Goal: Task Accomplishment & Management: Use online tool/utility

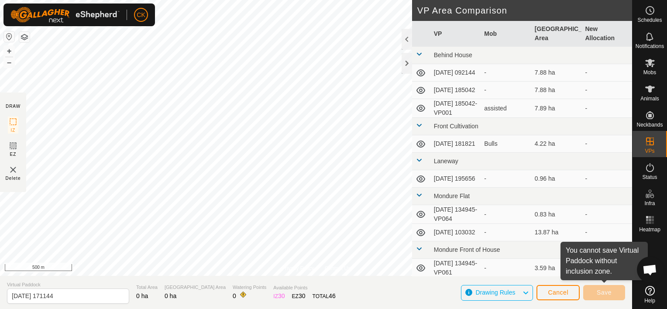
scroll to position [70, 0]
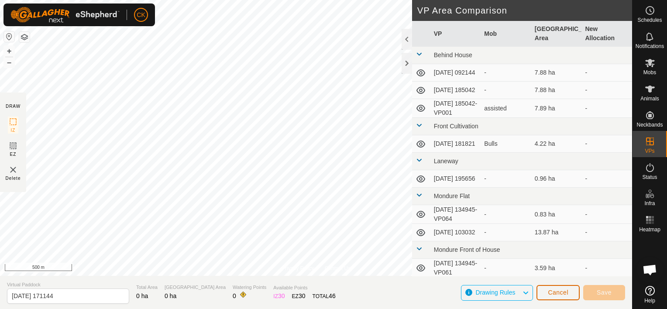
click at [559, 292] on span "Cancel" at bounding box center [558, 292] width 21 height 7
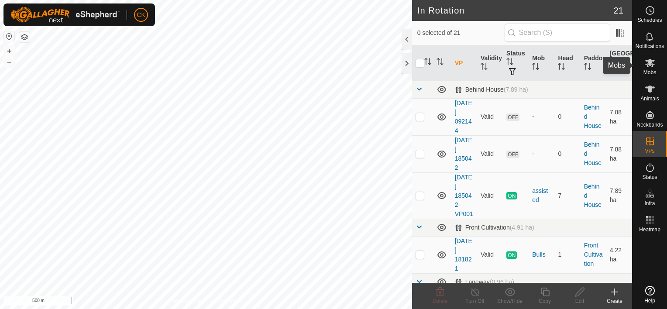
click at [646, 62] on icon at bounding box center [649, 63] width 10 height 10
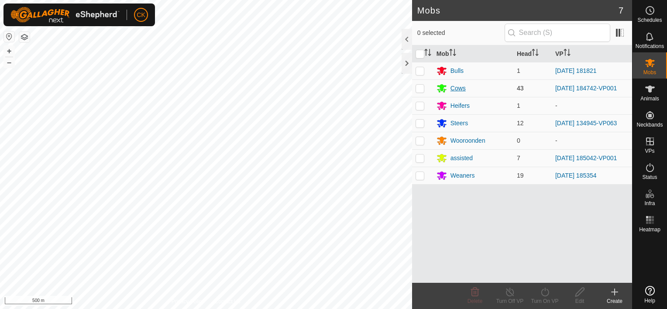
click at [455, 86] on div "Cows" at bounding box center [457, 88] width 15 height 9
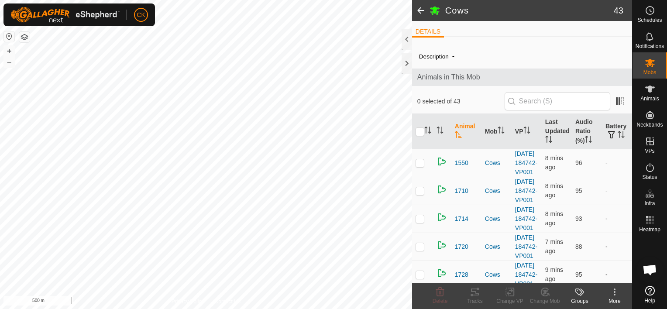
scroll to position [70, 0]
click at [517, 155] on link "[DATE] 184742-VP001" at bounding box center [526, 162] width 22 height 25
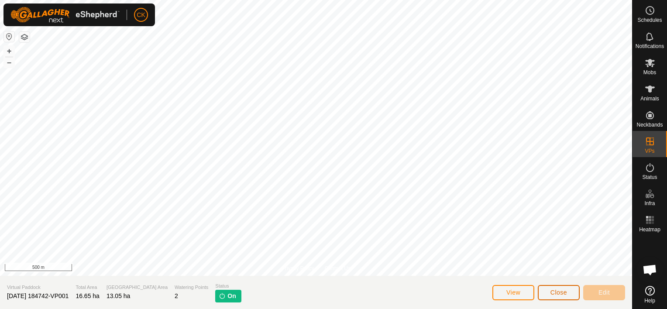
click at [554, 291] on span "Close" at bounding box center [558, 292] width 17 height 7
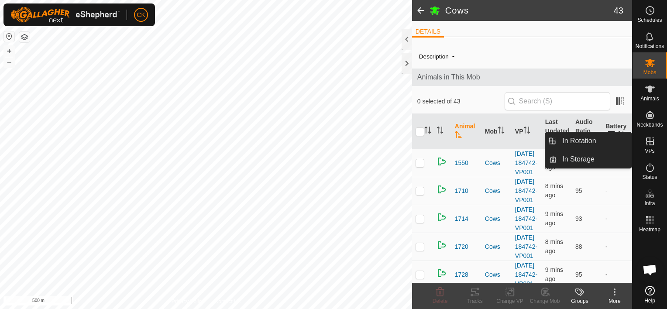
click at [649, 146] on icon at bounding box center [649, 141] width 10 height 10
click at [589, 136] on link "In Rotation" at bounding box center [594, 140] width 75 height 17
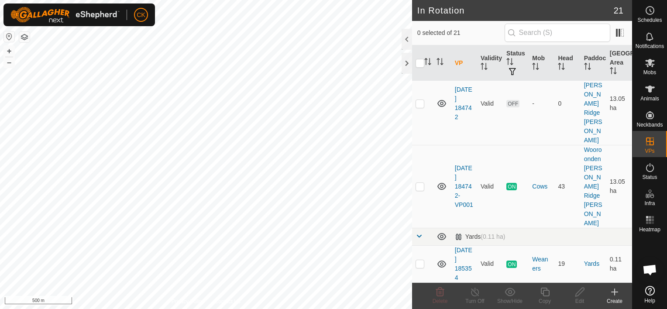
scroll to position [951, 0]
click at [464, 189] on link "[DATE] 184742-VP001" at bounding box center [464, 186] width 18 height 44
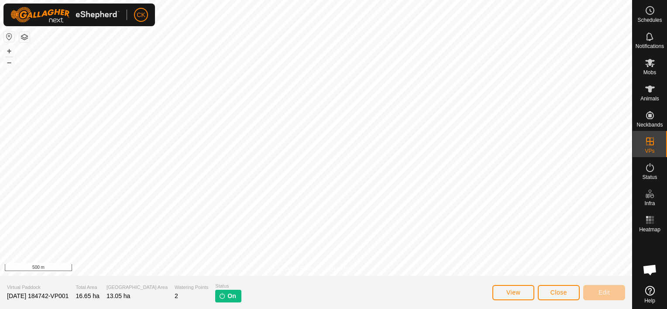
scroll to position [70, 0]
click at [524, 290] on button "View" at bounding box center [513, 292] width 42 height 15
click at [565, 290] on span "Close" at bounding box center [558, 292] width 17 height 7
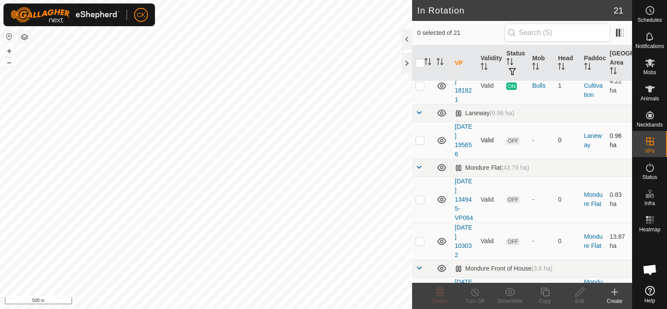
scroll to position [175, 0]
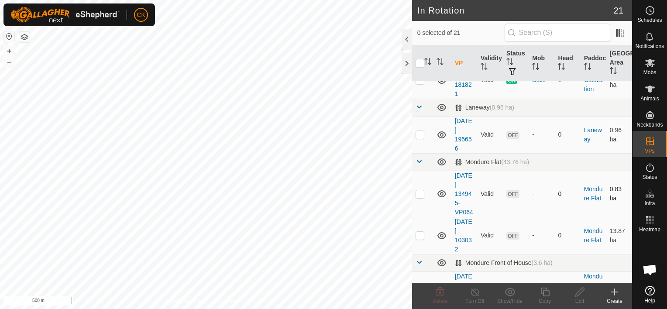
checkbox input "true"
click at [542, 290] on icon at bounding box center [544, 292] width 11 height 10
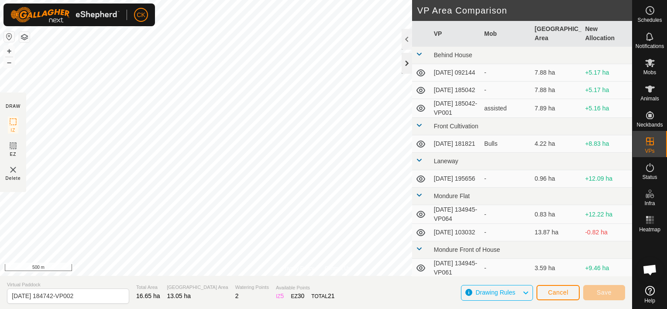
click at [405, 57] on div at bounding box center [406, 63] width 10 height 21
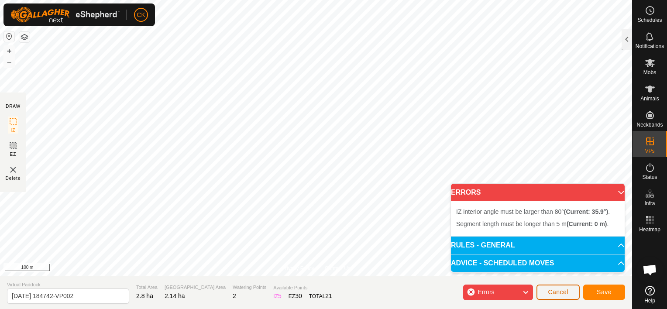
click at [556, 290] on span "Cancel" at bounding box center [558, 291] width 21 height 7
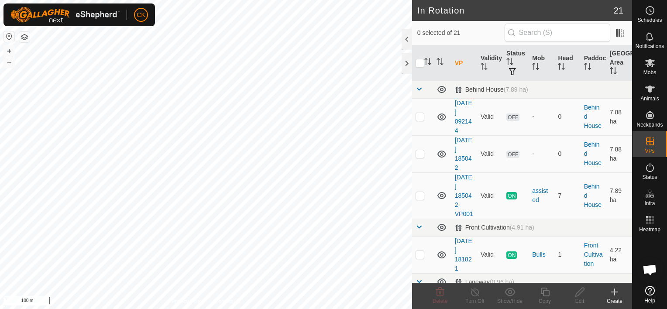
checkbox input "true"
click at [543, 290] on icon at bounding box center [544, 292] width 9 height 9
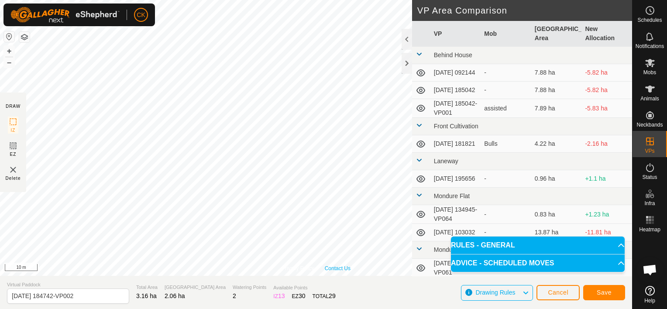
click at [343, 269] on div "Privacy Policy Contact Us Type: Inclusion Zone undefined Animal + – ⇧ i 10 m" at bounding box center [316, 138] width 632 height 276
click at [606, 290] on span "Save" at bounding box center [603, 292] width 15 height 7
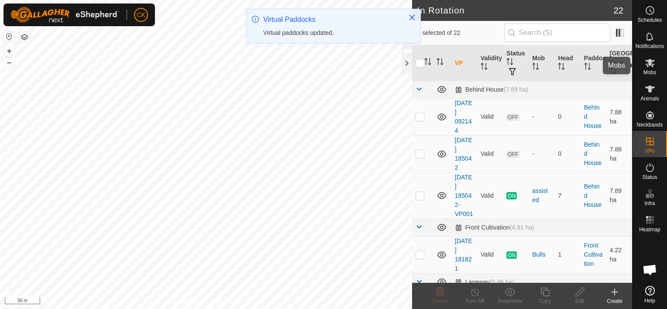
click at [649, 63] on icon at bounding box center [650, 63] width 10 height 8
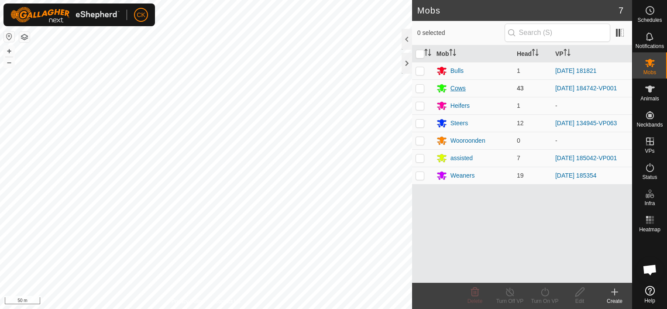
click at [458, 85] on div "Cows" at bounding box center [457, 88] width 15 height 9
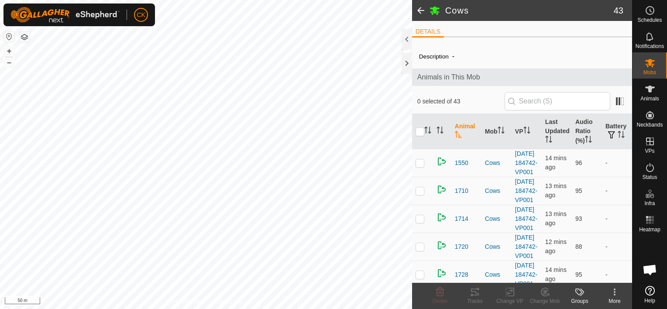
click at [421, 8] on span at bounding box center [420, 10] width 17 height 21
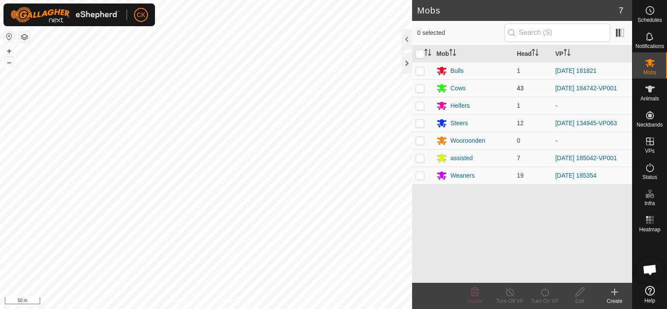
click at [418, 86] on p-checkbox at bounding box center [419, 88] width 9 height 7
checkbox input "true"
click at [542, 295] on icon at bounding box center [544, 292] width 11 height 10
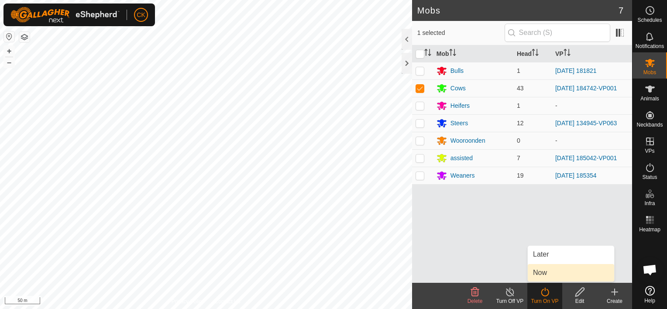
click at [552, 273] on link "Now" at bounding box center [571, 272] width 86 height 17
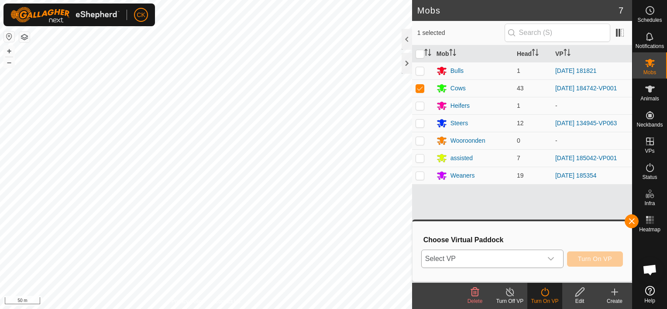
click at [554, 257] on icon "dropdown trigger" at bounding box center [550, 258] width 7 height 7
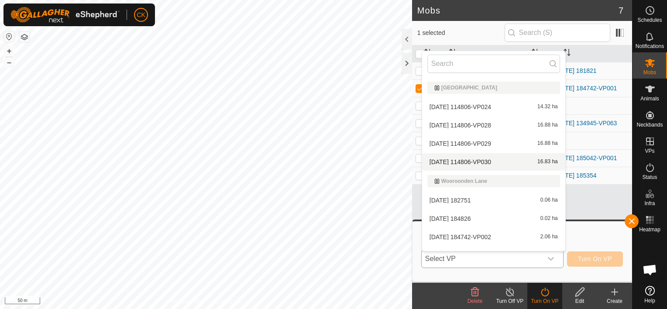
scroll to position [364, 0]
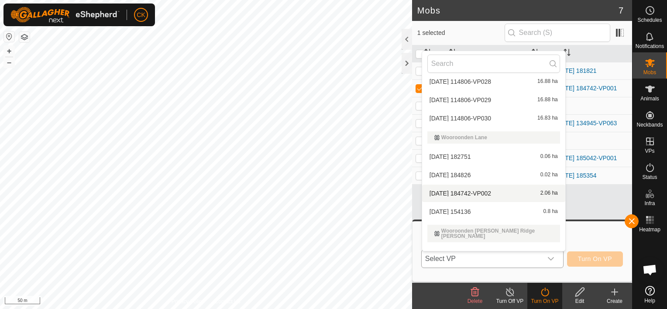
click at [500, 195] on li "[DATE] 184742-VP002 2.06 ha" at bounding box center [493, 193] width 143 height 17
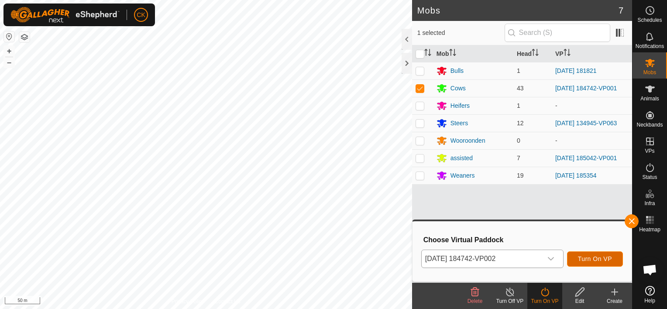
click at [592, 257] on span "Turn On VP" at bounding box center [595, 258] width 34 height 7
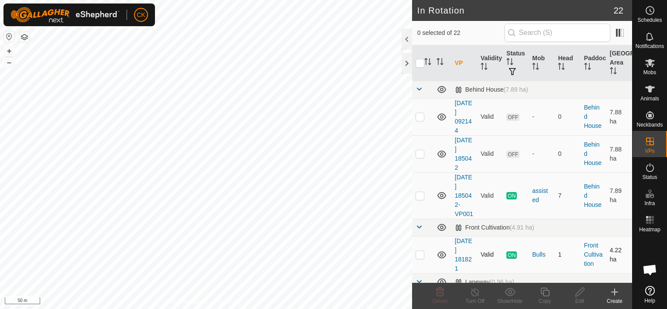
checkbox input "true"
checkbox input "false"
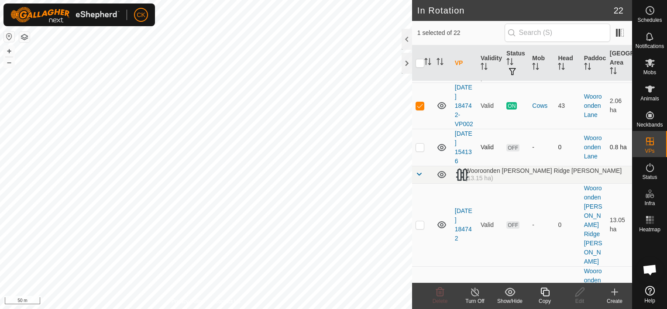
scroll to position [832, 0]
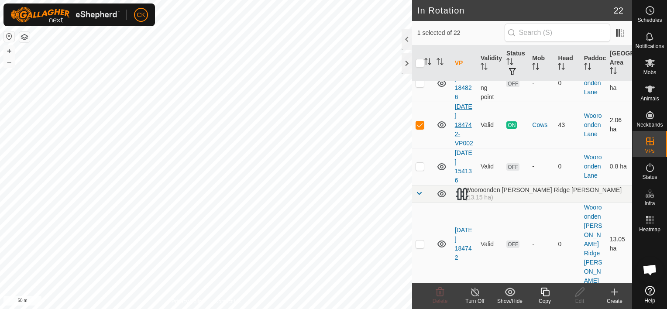
click at [462, 147] on link "[DATE] 184742-VP002" at bounding box center [464, 125] width 18 height 44
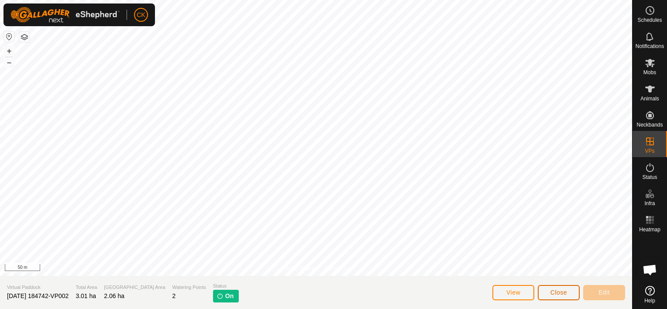
click at [566, 291] on span "Close" at bounding box center [558, 292] width 17 height 7
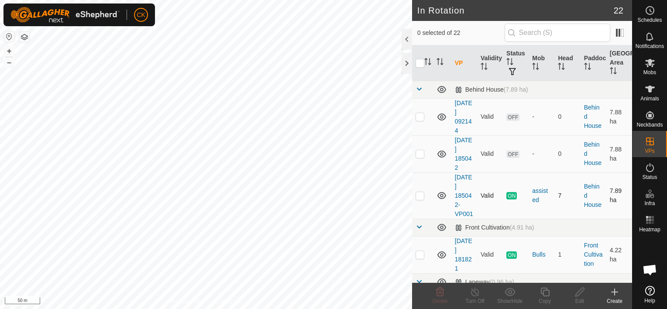
checkbox input "true"
click at [543, 291] on icon at bounding box center [544, 292] width 9 height 9
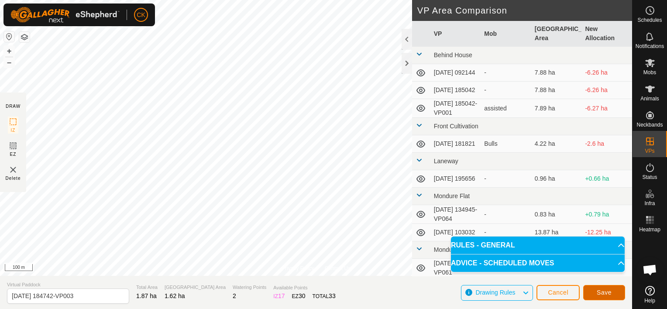
click at [616, 290] on button "Save" at bounding box center [604, 292] width 42 height 15
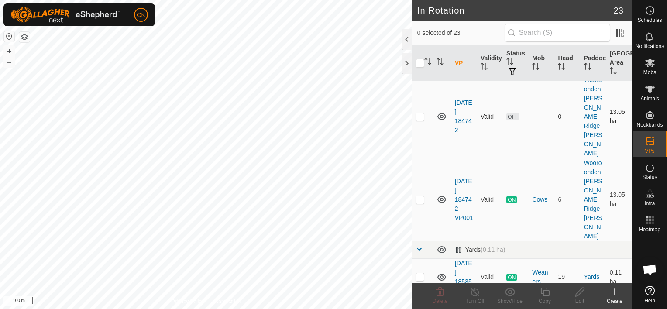
scroll to position [1062, 0]
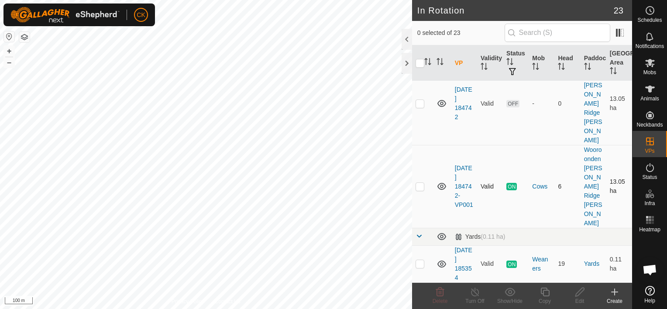
checkbox input "true"
click at [653, 67] on icon at bounding box center [649, 63] width 10 height 10
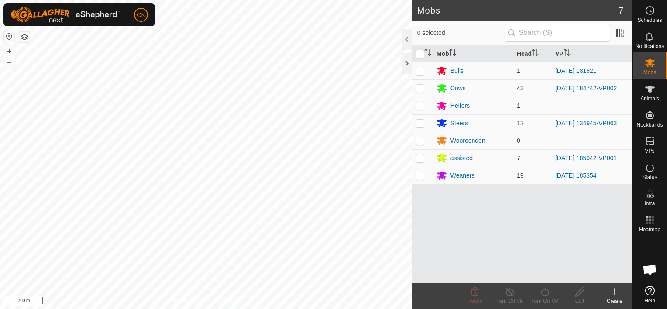
click at [421, 82] on td at bounding box center [422, 87] width 21 height 17
checkbox input "true"
click at [545, 295] on icon at bounding box center [544, 292] width 11 height 10
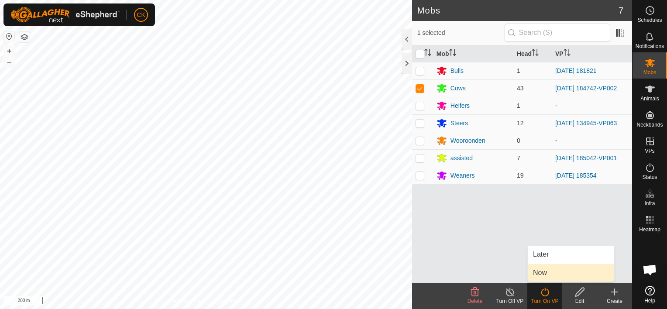
click at [540, 269] on link "Now" at bounding box center [571, 272] width 86 height 17
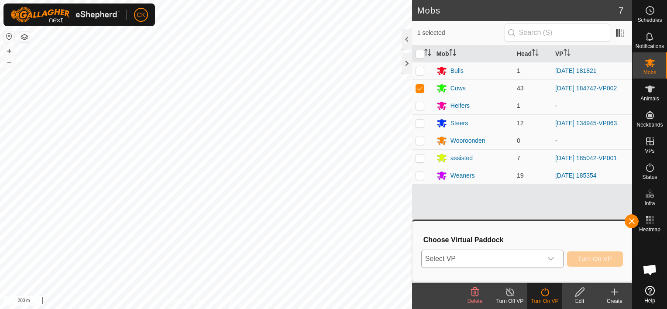
click at [552, 253] on div "dropdown trigger" at bounding box center [550, 258] width 17 height 17
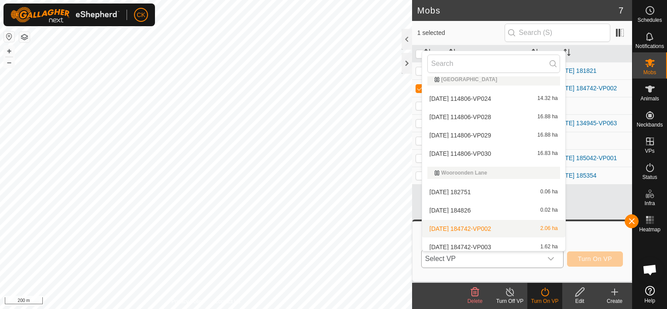
scroll to position [349, 0]
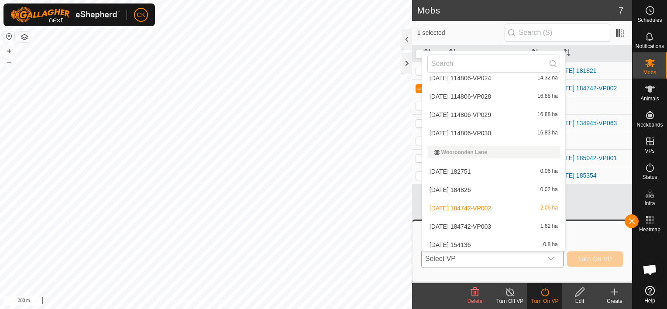
click at [492, 225] on li "[DATE] 184742-VP003 1.62 ha" at bounding box center [493, 226] width 143 height 17
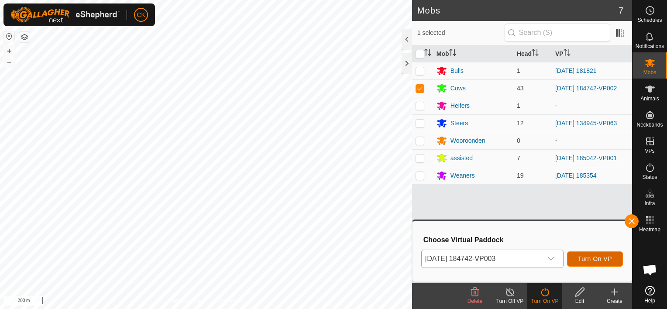
click at [606, 256] on span "Turn On VP" at bounding box center [595, 258] width 34 height 7
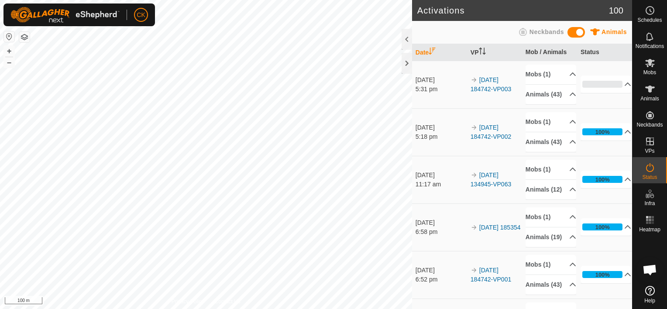
scroll to position [70, 0]
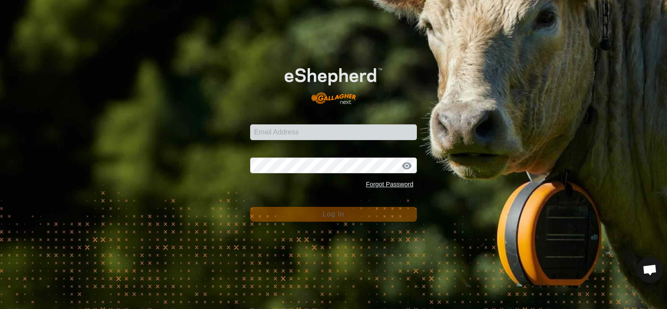
scroll to position [70, 0]
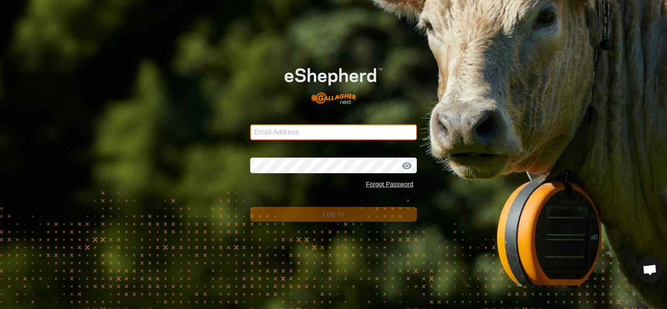
type input "claire@glenrockhay.com"
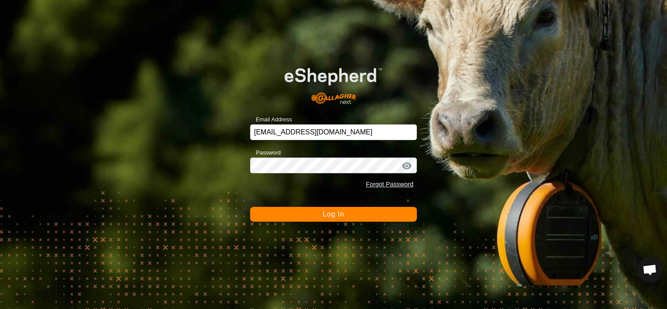
click at [346, 216] on button "Log In" at bounding box center [333, 214] width 167 height 15
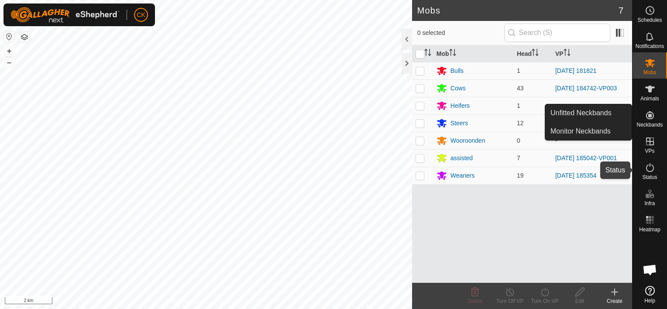
click at [651, 168] on icon at bounding box center [649, 167] width 10 height 10
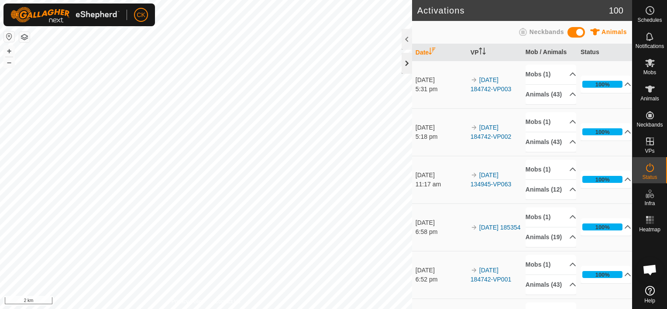
click at [406, 58] on div at bounding box center [406, 63] width 10 height 21
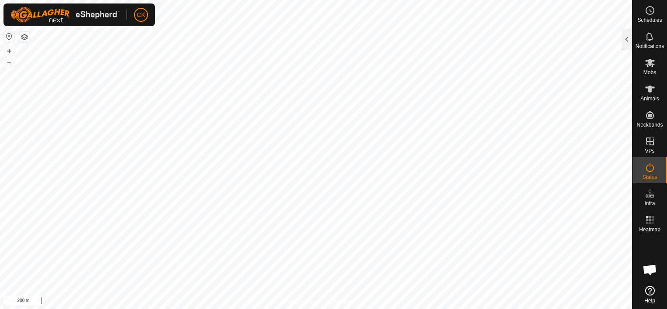
scroll to position [70, 0]
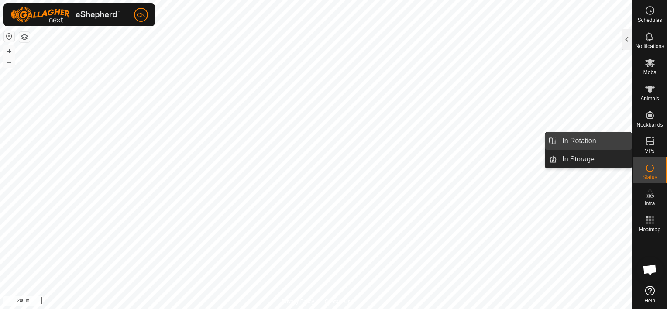
click at [611, 141] on link "In Rotation" at bounding box center [594, 140] width 75 height 17
click at [584, 139] on link "In Rotation" at bounding box center [594, 140] width 75 height 17
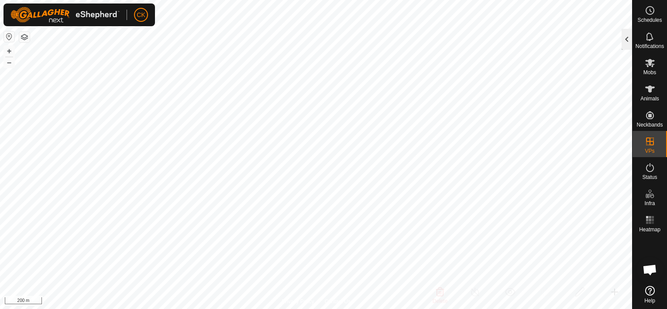
click at [627, 41] on div at bounding box center [626, 39] width 10 height 21
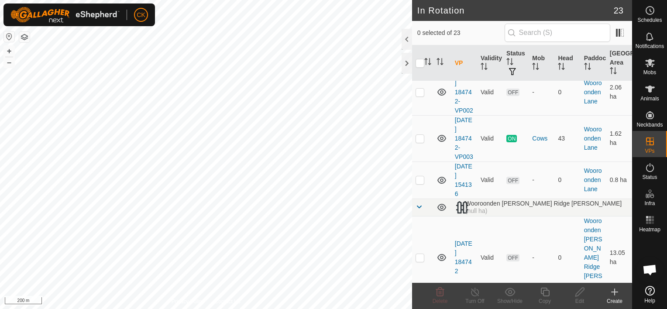
scroll to position [916, 0]
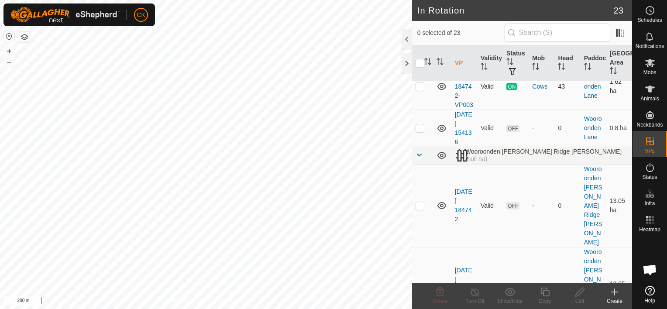
click at [418, 90] on p-checkbox at bounding box center [419, 86] width 9 height 7
checkbox input "true"
click at [543, 291] on icon at bounding box center [544, 292] width 9 height 9
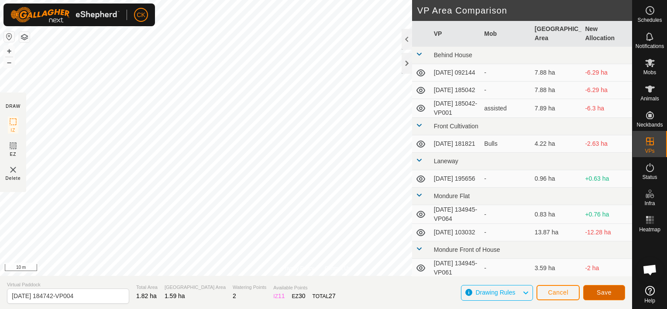
click at [613, 290] on button "Save" at bounding box center [604, 292] width 42 height 15
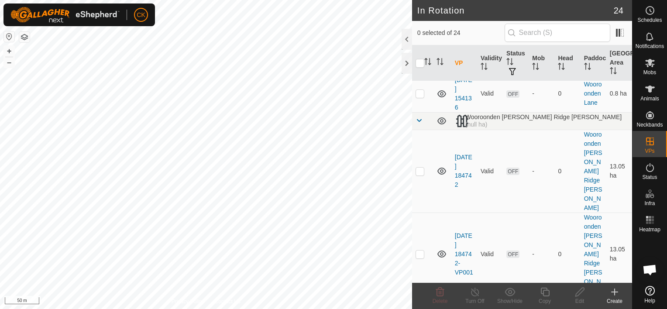
scroll to position [1004, 0]
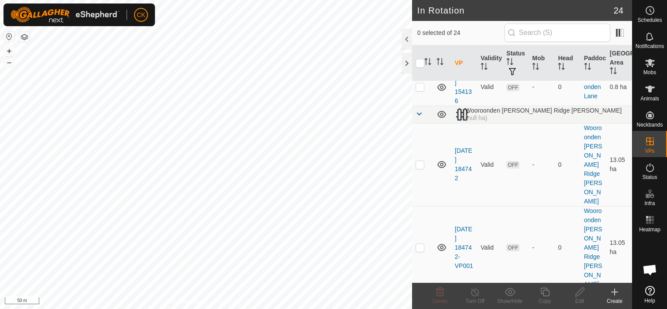
click at [417, 49] on p-checkbox at bounding box center [419, 45] width 9 height 7
checkbox input "true"
click at [649, 60] on icon at bounding box center [650, 63] width 10 height 8
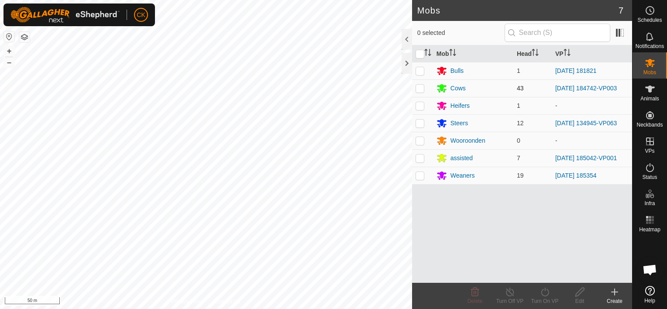
click at [421, 86] on p-checkbox at bounding box center [419, 88] width 9 height 7
checkbox input "true"
click at [544, 291] on icon at bounding box center [544, 292] width 11 height 10
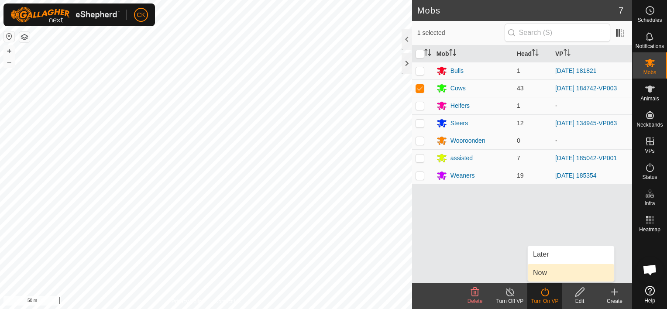
click at [539, 271] on link "Now" at bounding box center [571, 272] width 86 height 17
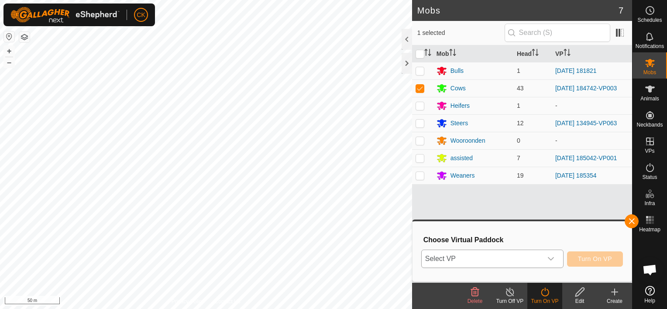
click at [551, 257] on icon "dropdown trigger" at bounding box center [550, 258] width 7 height 7
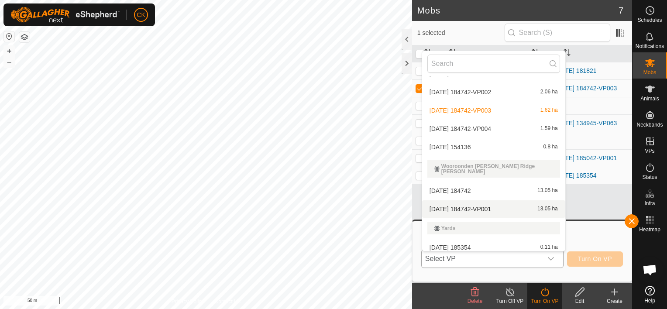
scroll to position [421, 0]
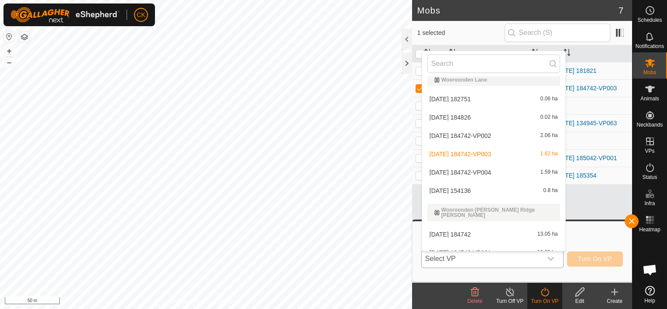
click at [490, 170] on li "2025-09-12 184742-VP004 1.59 ha" at bounding box center [493, 172] width 143 height 17
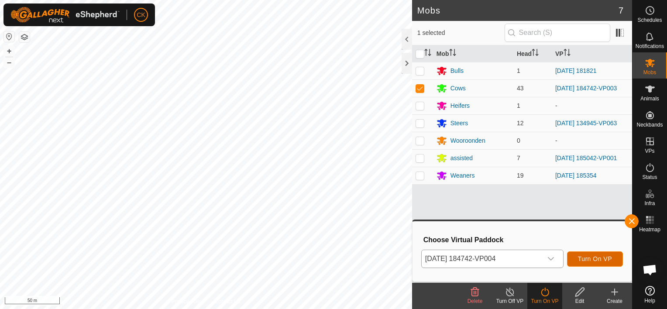
click at [593, 258] on span "Turn On VP" at bounding box center [595, 258] width 34 height 7
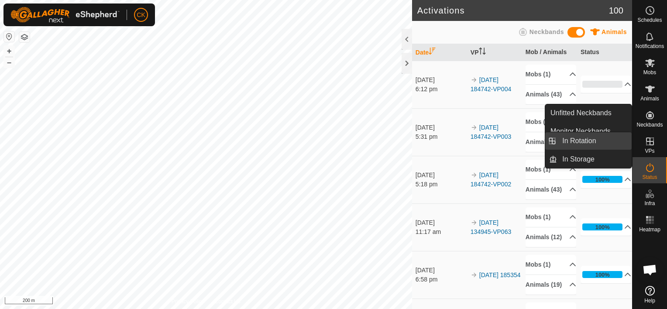
click at [603, 140] on link "In Rotation" at bounding box center [594, 140] width 75 height 17
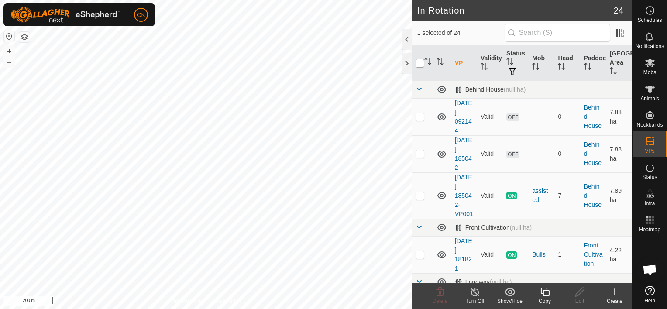
click at [420, 63] on input "checkbox" at bounding box center [419, 63] width 9 height 9
checkbox input "true"
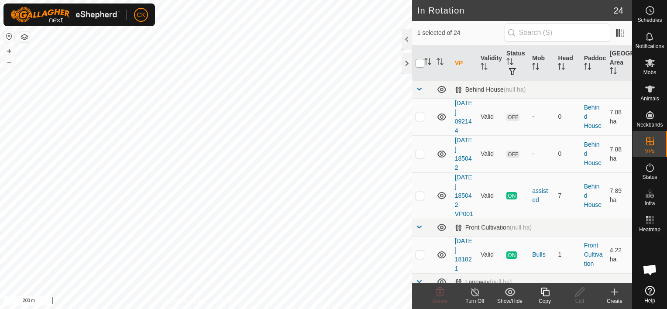
checkbox input "true"
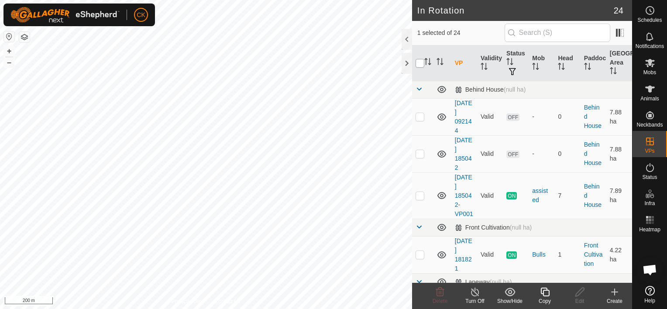
checkbox input "true"
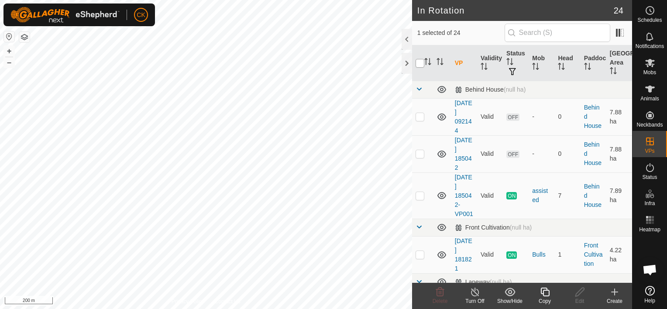
checkbox input "true"
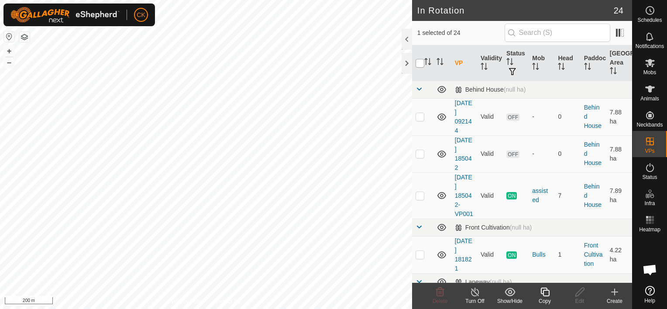
checkbox input "true"
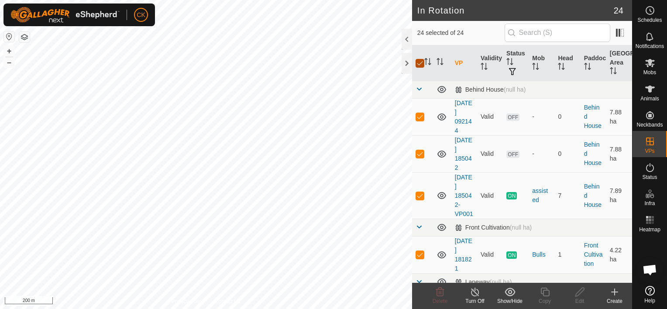
click at [420, 63] on input "checkbox" at bounding box center [419, 63] width 9 height 9
checkbox input "false"
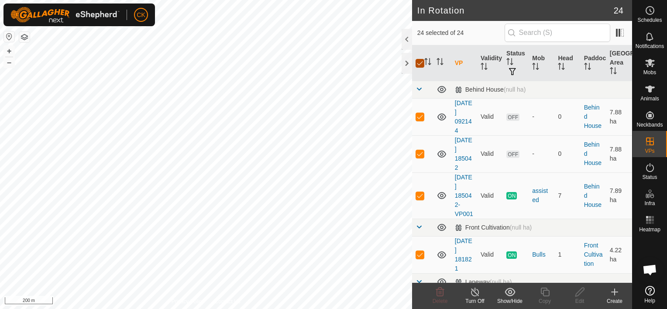
checkbox input "false"
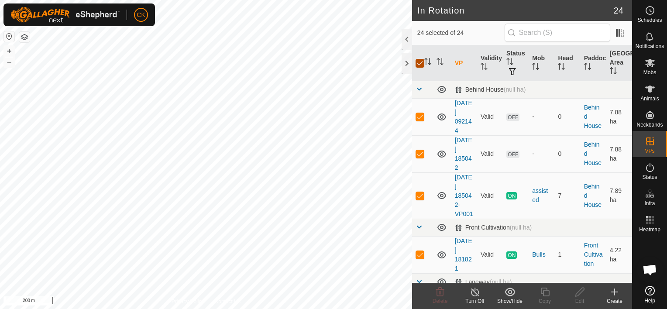
checkbox input "false"
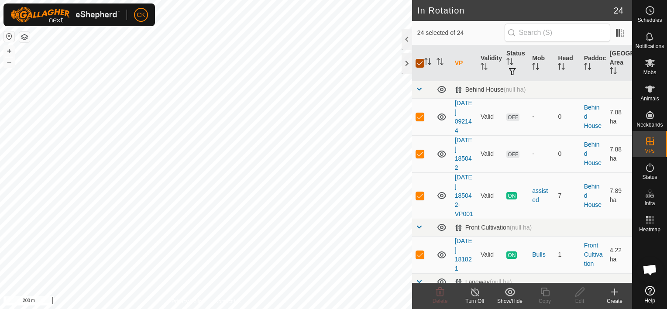
checkbox input "false"
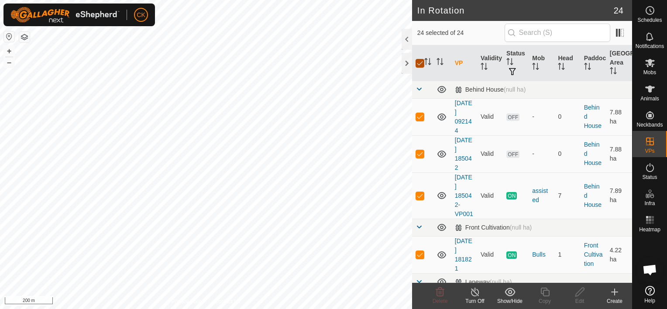
checkbox input "false"
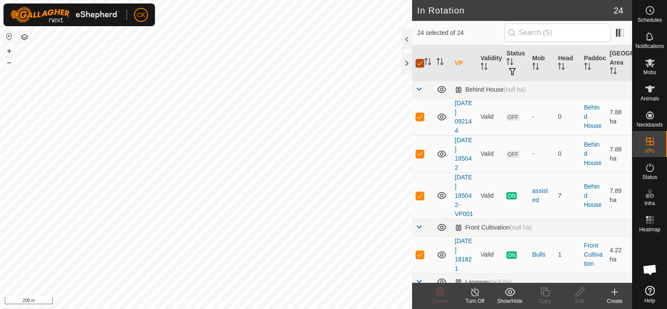
checkbox input "false"
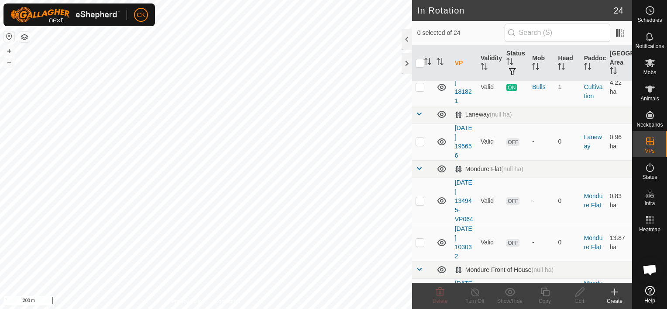
scroll to position [175, 0]
